Goal: Task Accomplishment & Management: Use online tool/utility

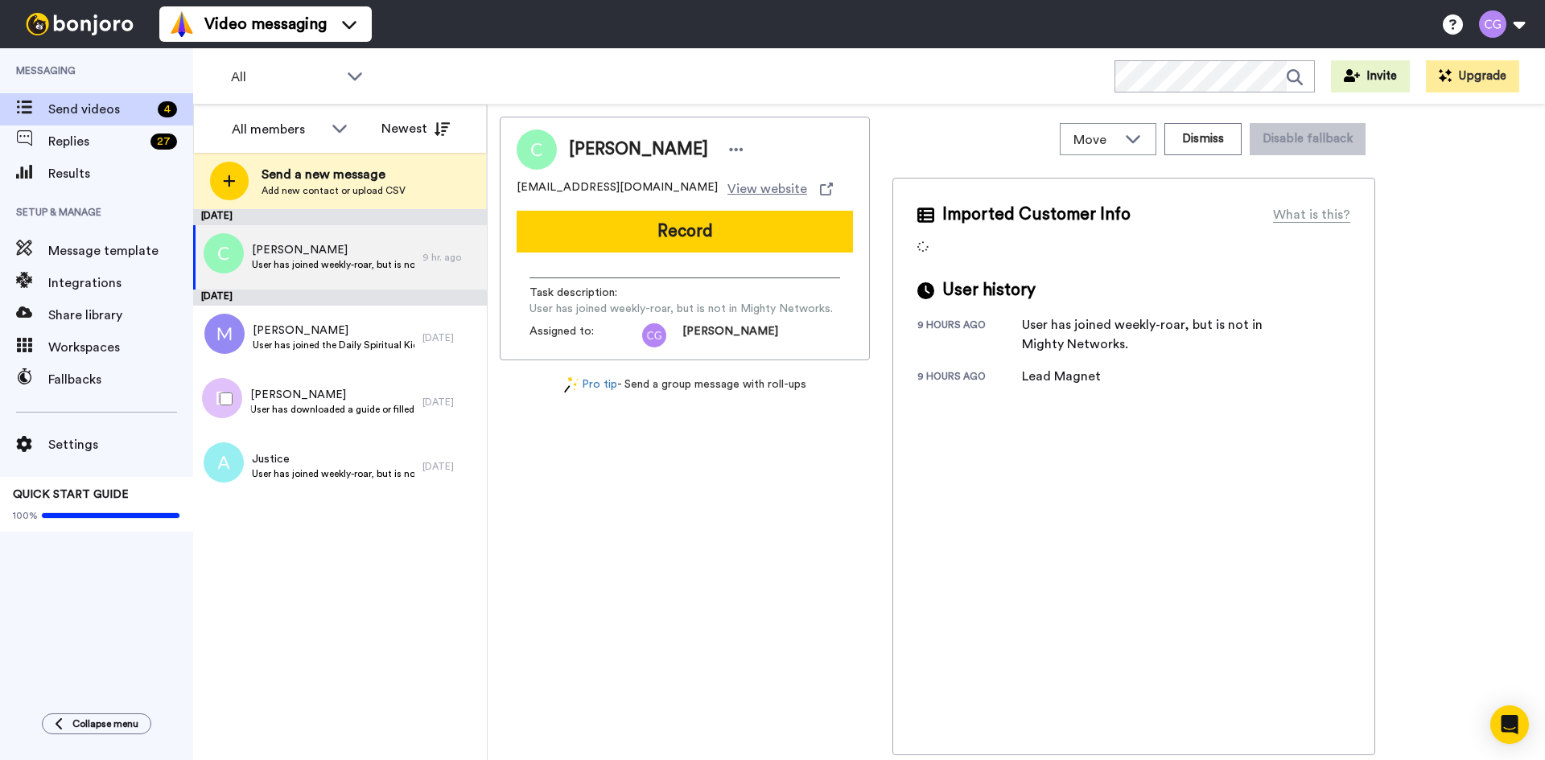
click at [235, 405] on div at bounding box center [223, 399] width 58 height 56
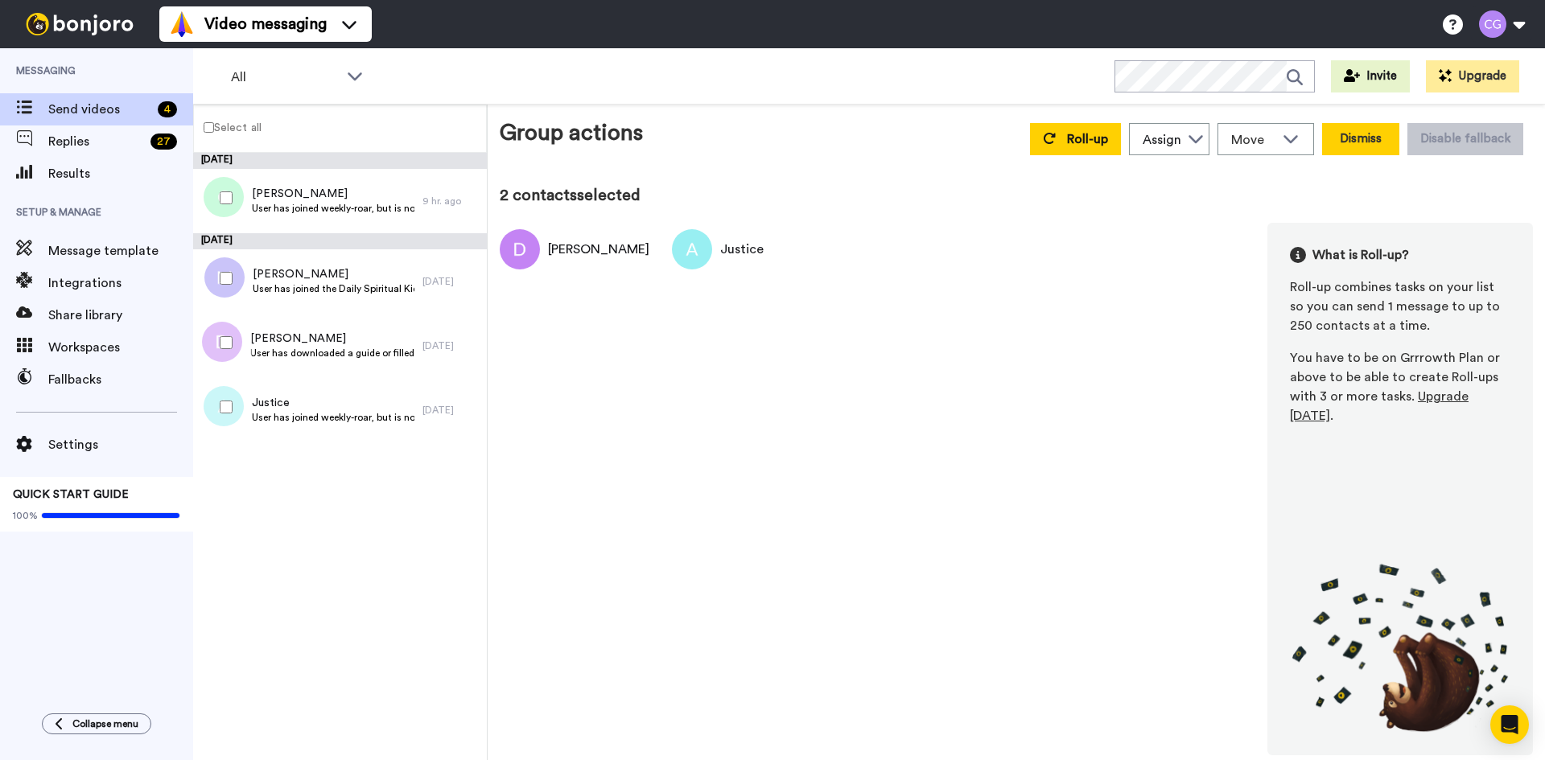
click at [1363, 140] on button "Dismiss" at bounding box center [1360, 139] width 77 height 32
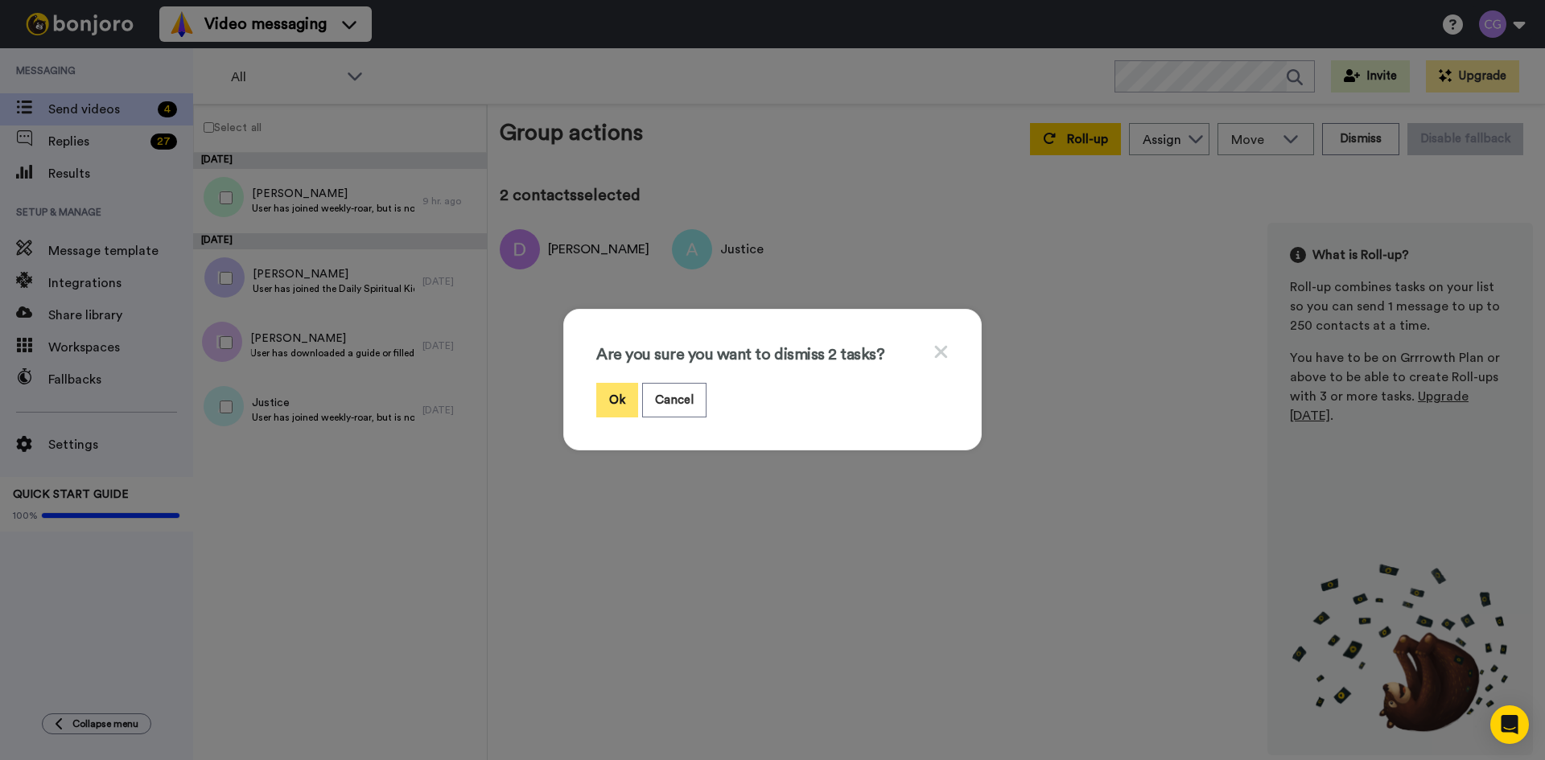
click at [613, 397] on button "Ok" at bounding box center [617, 400] width 42 height 35
